Goal: Navigation & Orientation: Find specific page/section

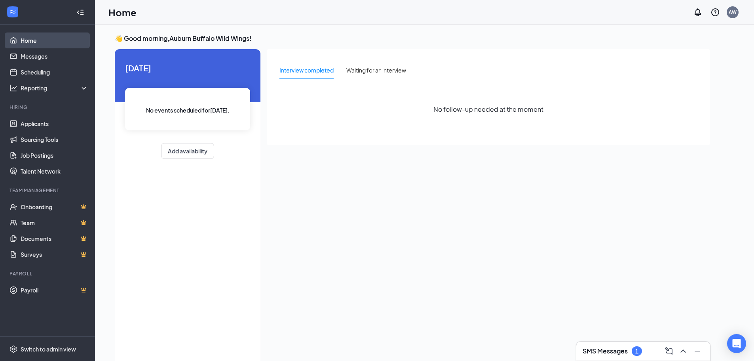
click at [27, 42] on link "Home" at bounding box center [55, 40] width 68 height 16
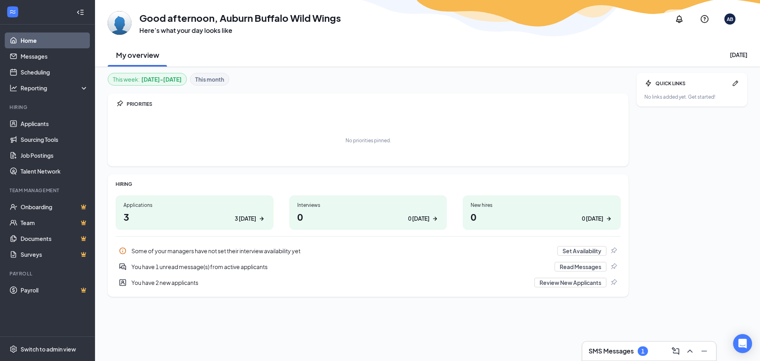
click at [251, 218] on div "3 [DATE]" at bounding box center [245, 218] width 21 height 8
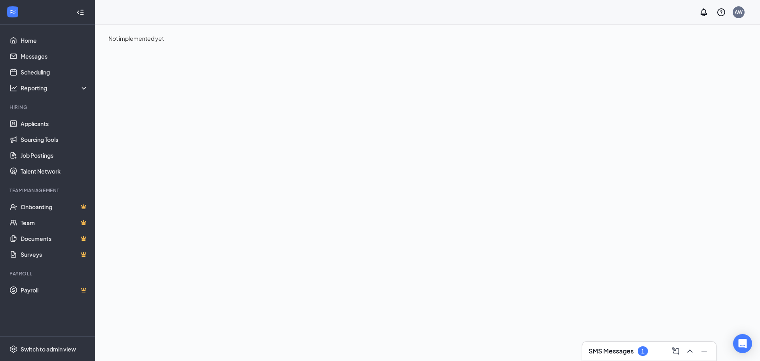
click at [615, 350] on h3 "SMS Messages" at bounding box center [611, 350] width 45 height 9
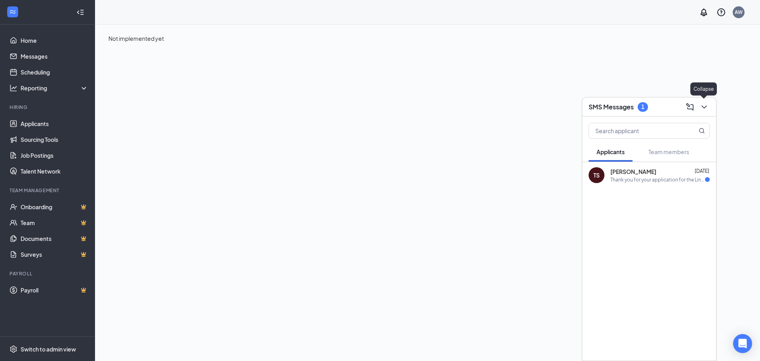
click at [705, 107] on icon "ChevronDown" at bounding box center [704, 106] width 5 height 3
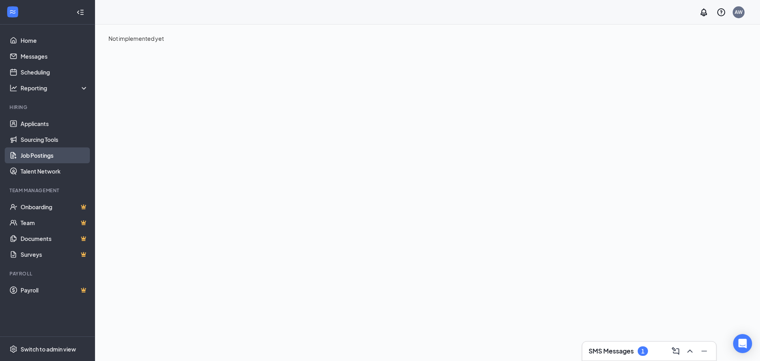
click at [68, 157] on link "Job Postings" at bounding box center [55, 155] width 68 height 16
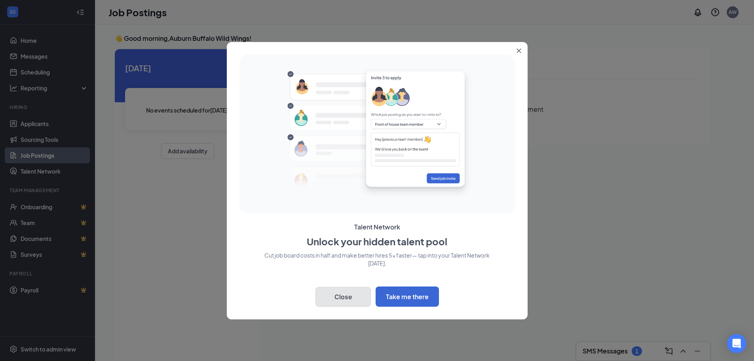
click at [340, 296] on button "Close" at bounding box center [343, 297] width 55 height 20
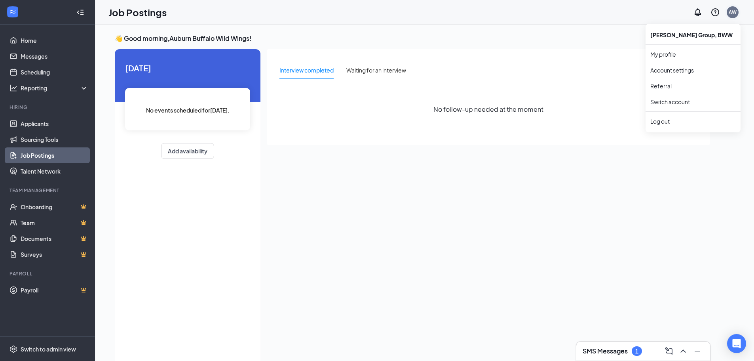
click at [732, 10] on div "AW" at bounding box center [733, 12] width 8 height 7
click at [14, 13] on icon "WorkstreamLogo" at bounding box center [13, 12] width 8 height 8
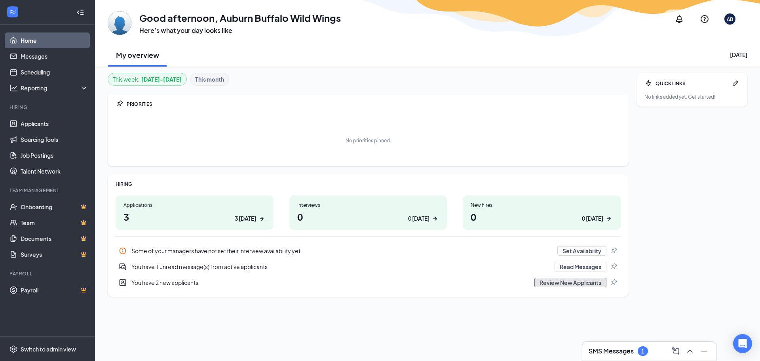
click at [563, 281] on button "Review New Applicants" at bounding box center [570, 283] width 72 height 10
